Goal: Task Accomplishment & Management: Use online tool/utility

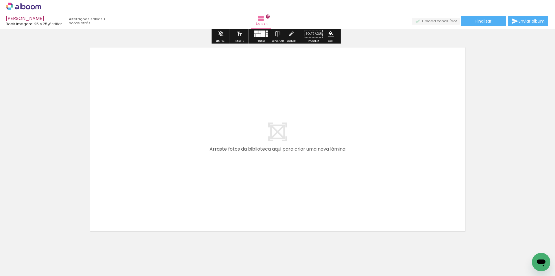
scroll to position [4547, 0]
